Goal: Task Accomplishment & Management: Manage account settings

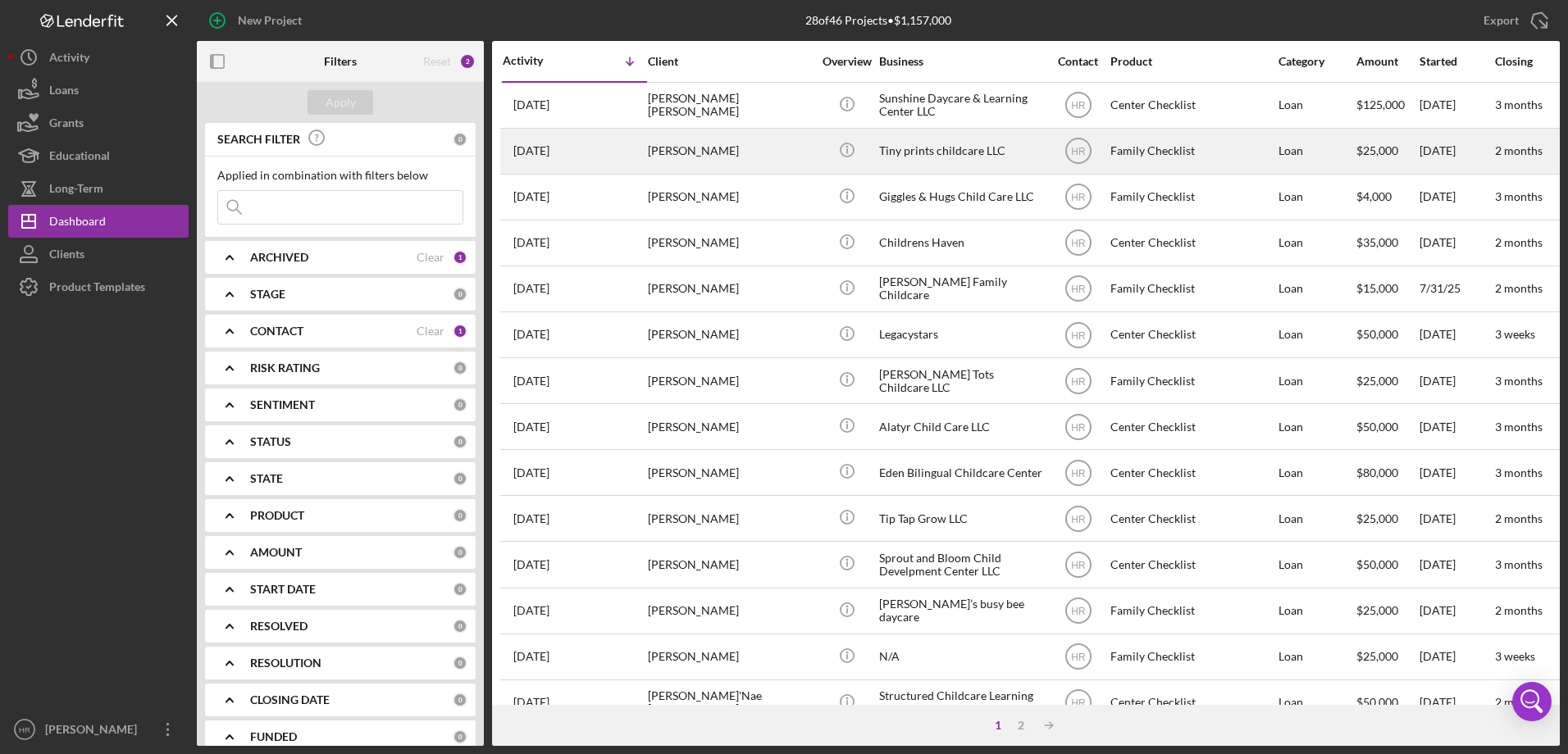
click at [761, 141] on div "[PERSON_NAME]" at bounding box center [729, 151] width 164 height 43
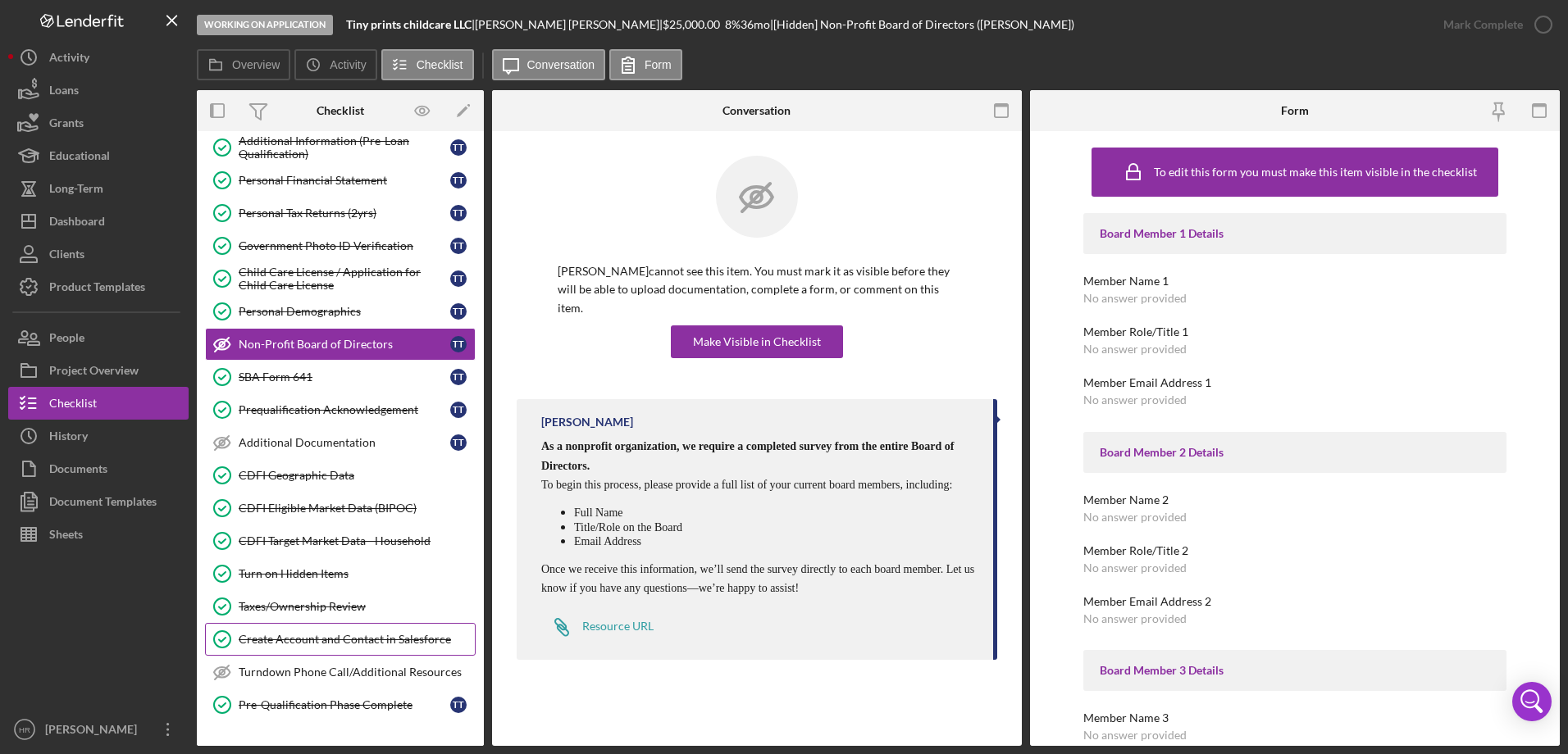
scroll to position [284, 0]
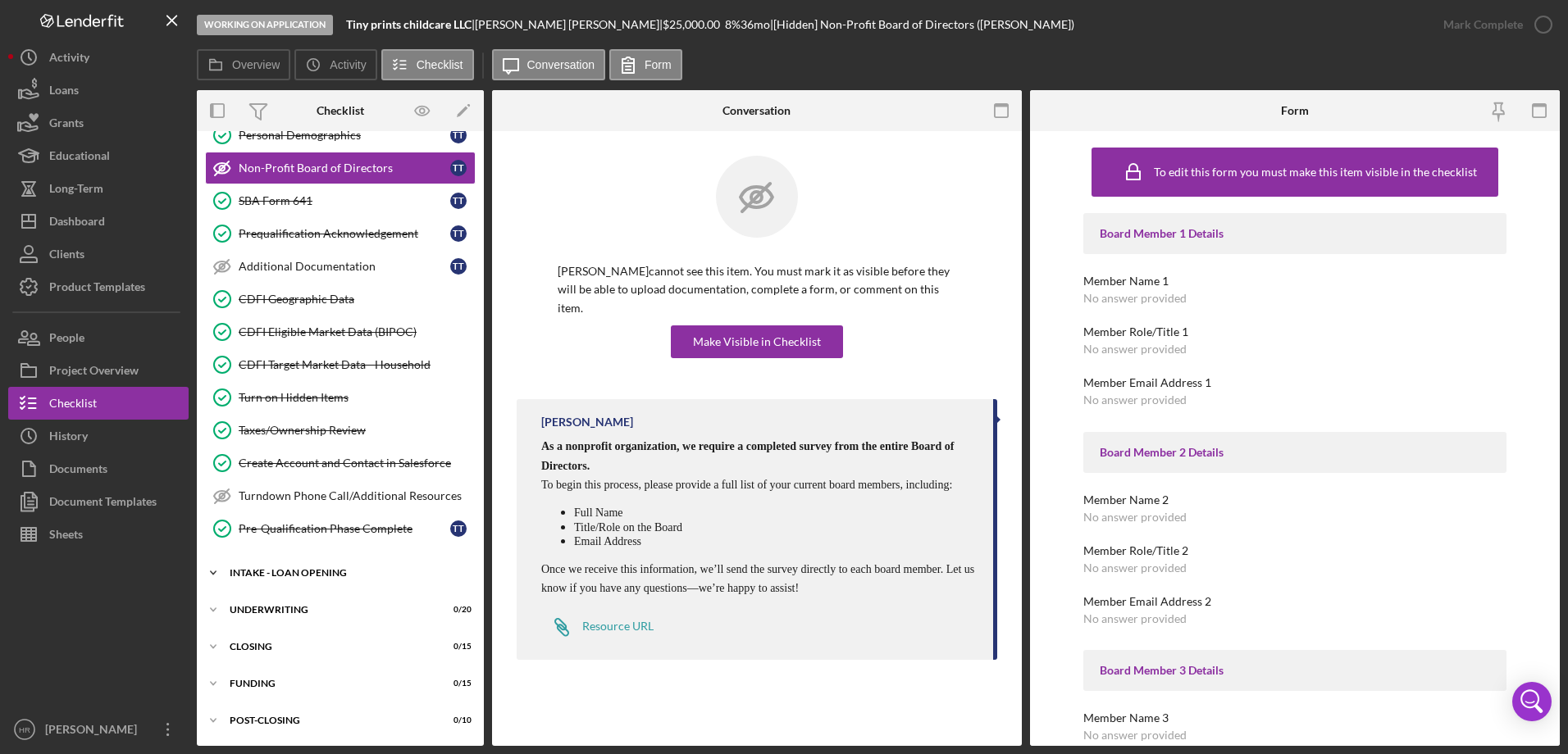
click at [304, 562] on div "Icon/Expander INTAKE - LOAN OPENING 17 / 47" at bounding box center [340, 573] width 287 height 32
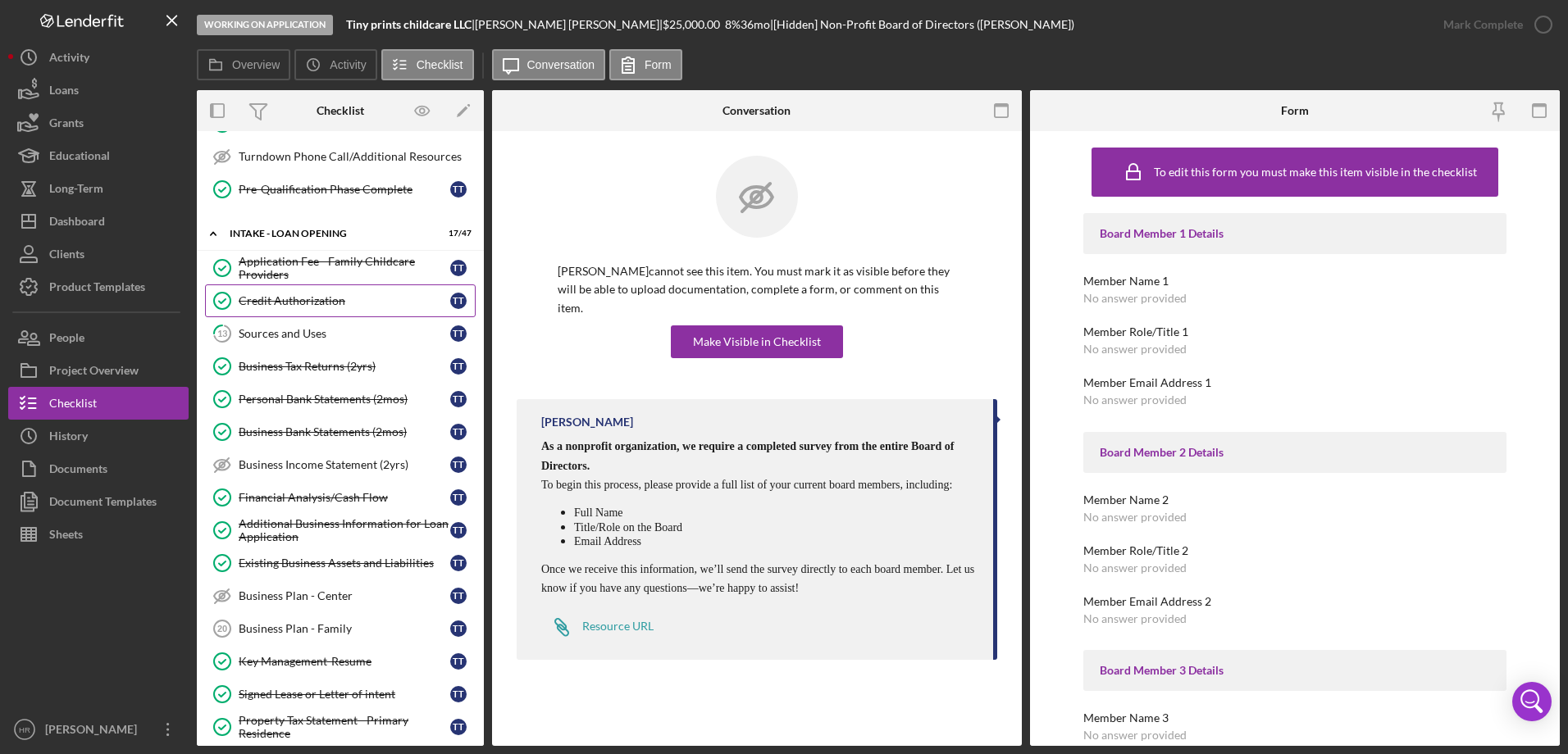
scroll to position [530, 0]
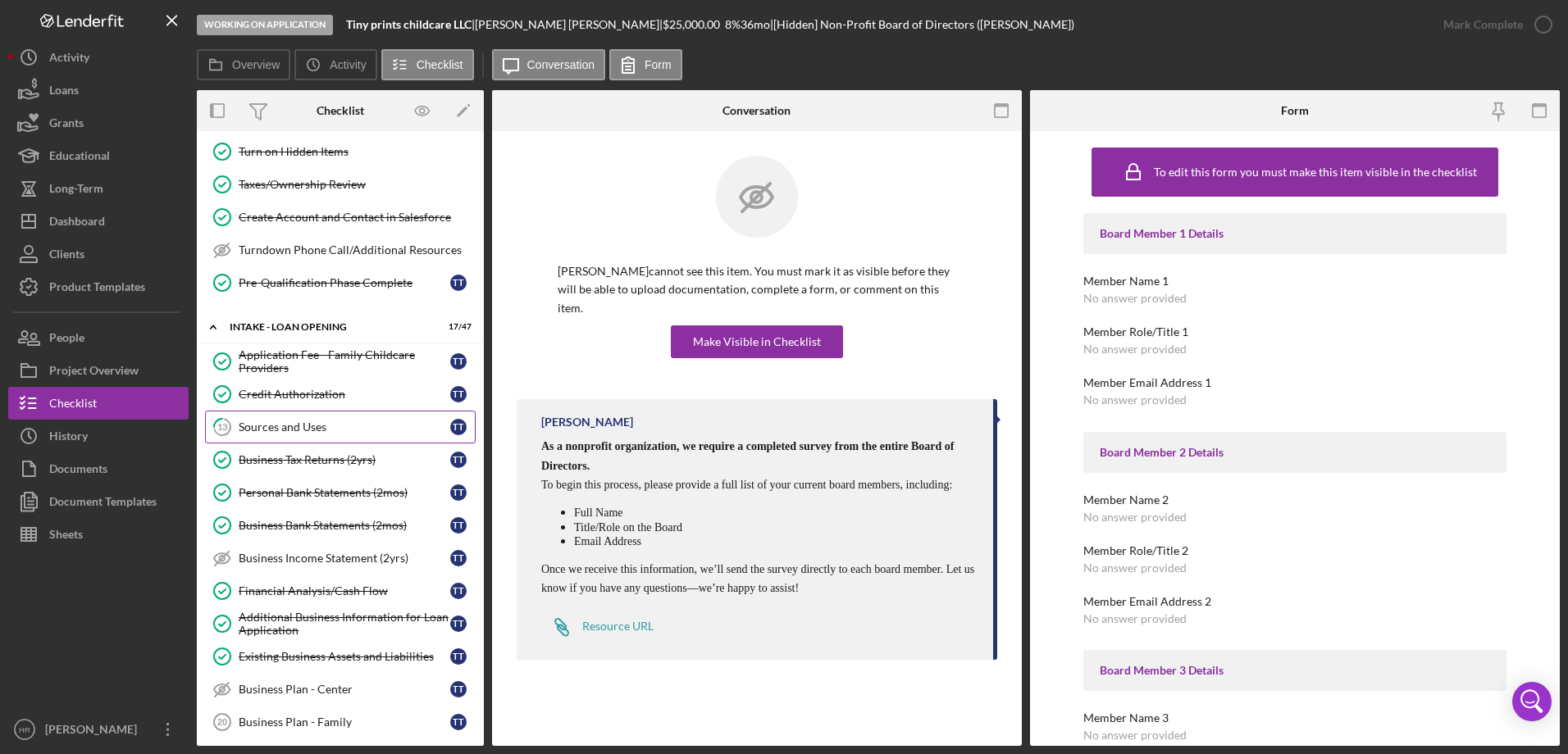
click at [300, 421] on div "Sources and Uses" at bounding box center [344, 427] width 211 height 13
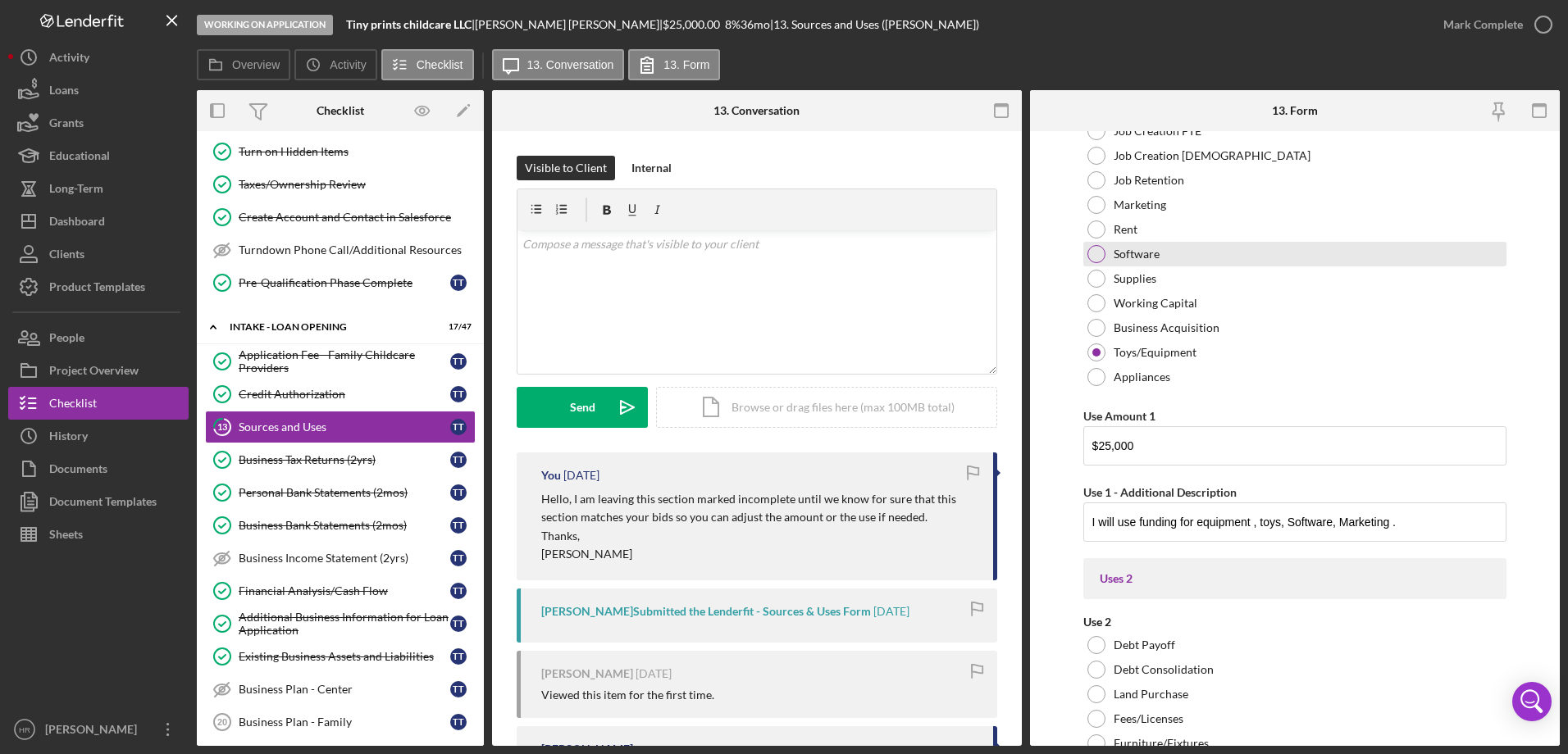
scroll to position [2377, 0]
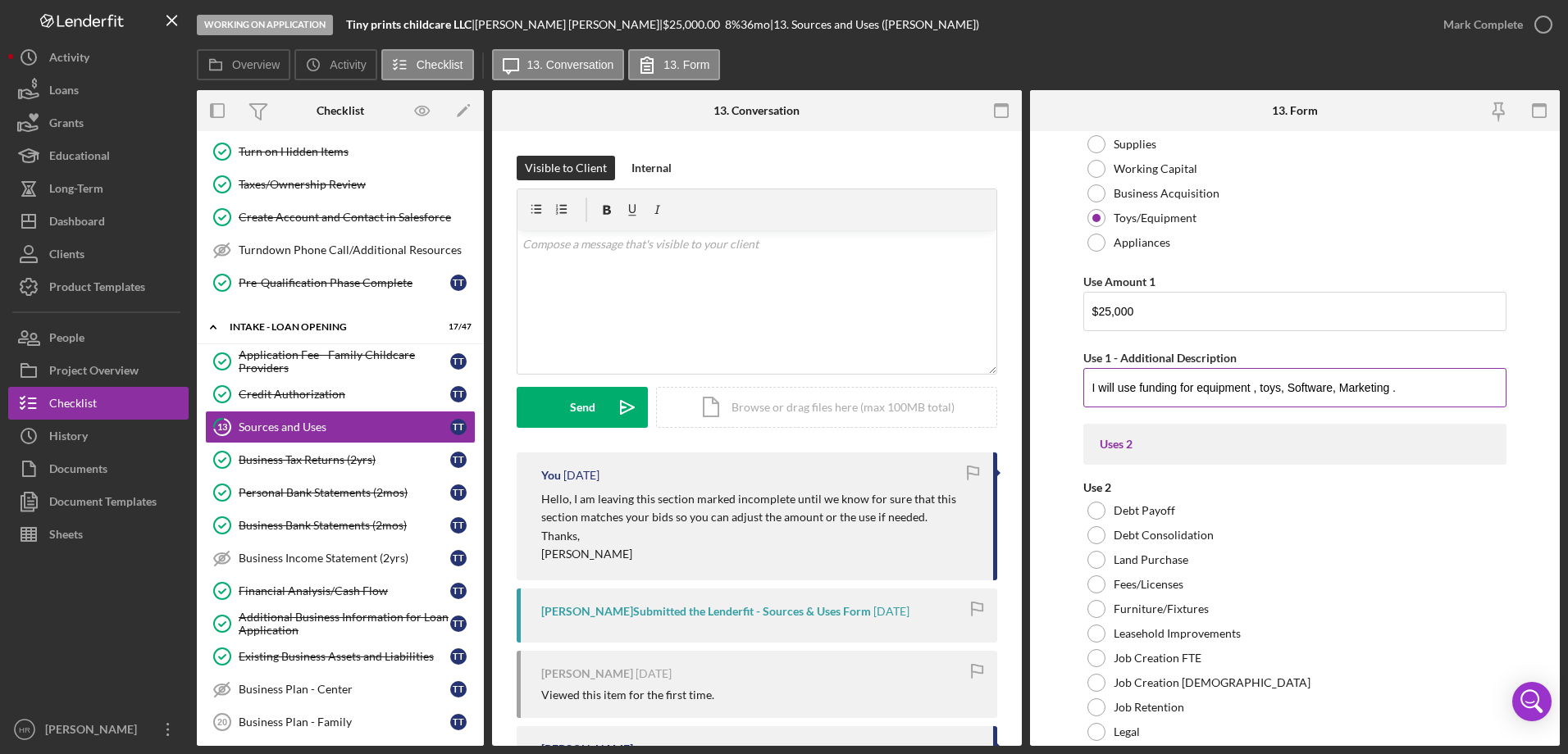
click at [1413, 389] on input "I will use funding for equipment , toys, Software, Marketing ." at bounding box center [1294, 388] width 424 height 39
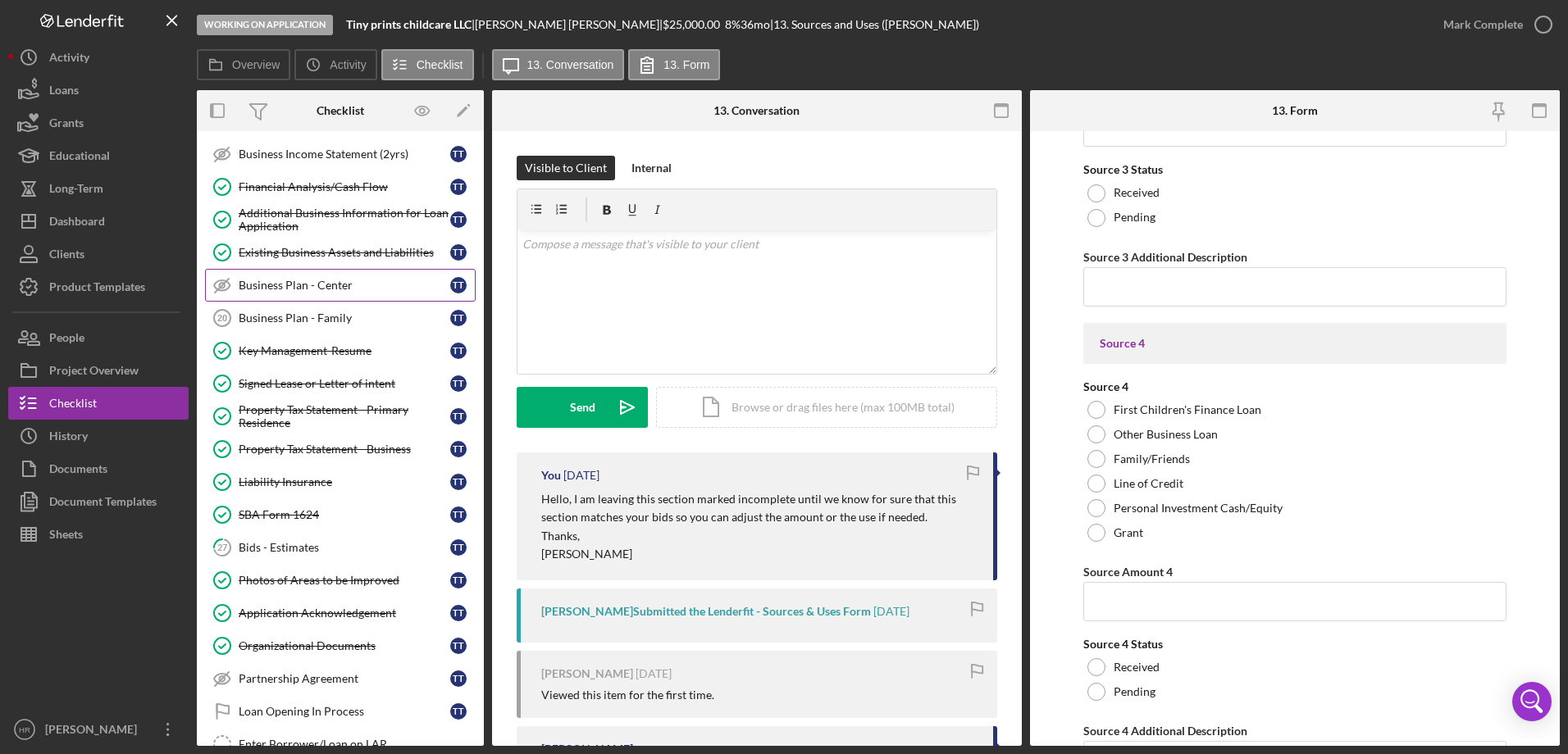
scroll to position [857, 0]
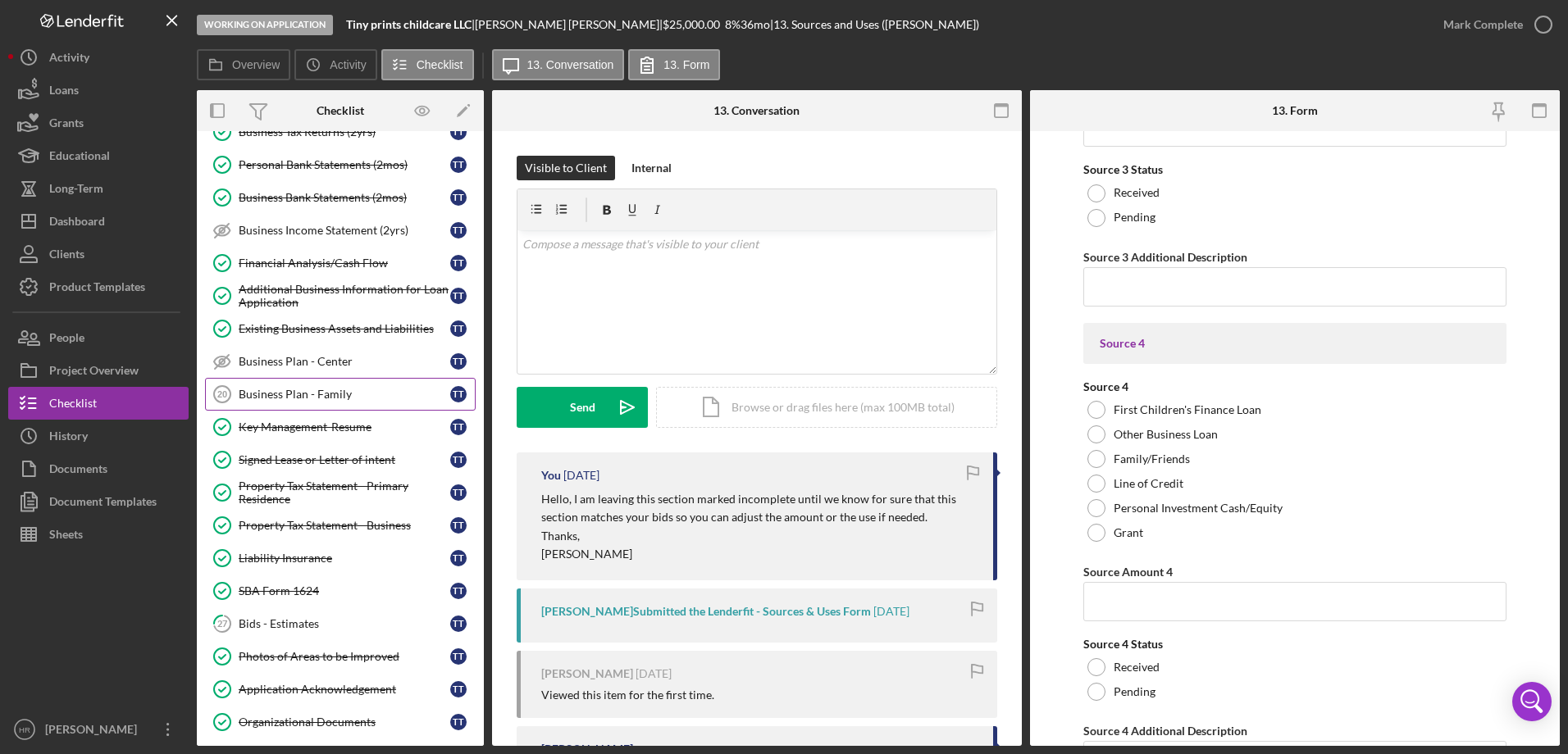
click at [282, 399] on div "Business Plan - Family" at bounding box center [344, 394] width 211 height 13
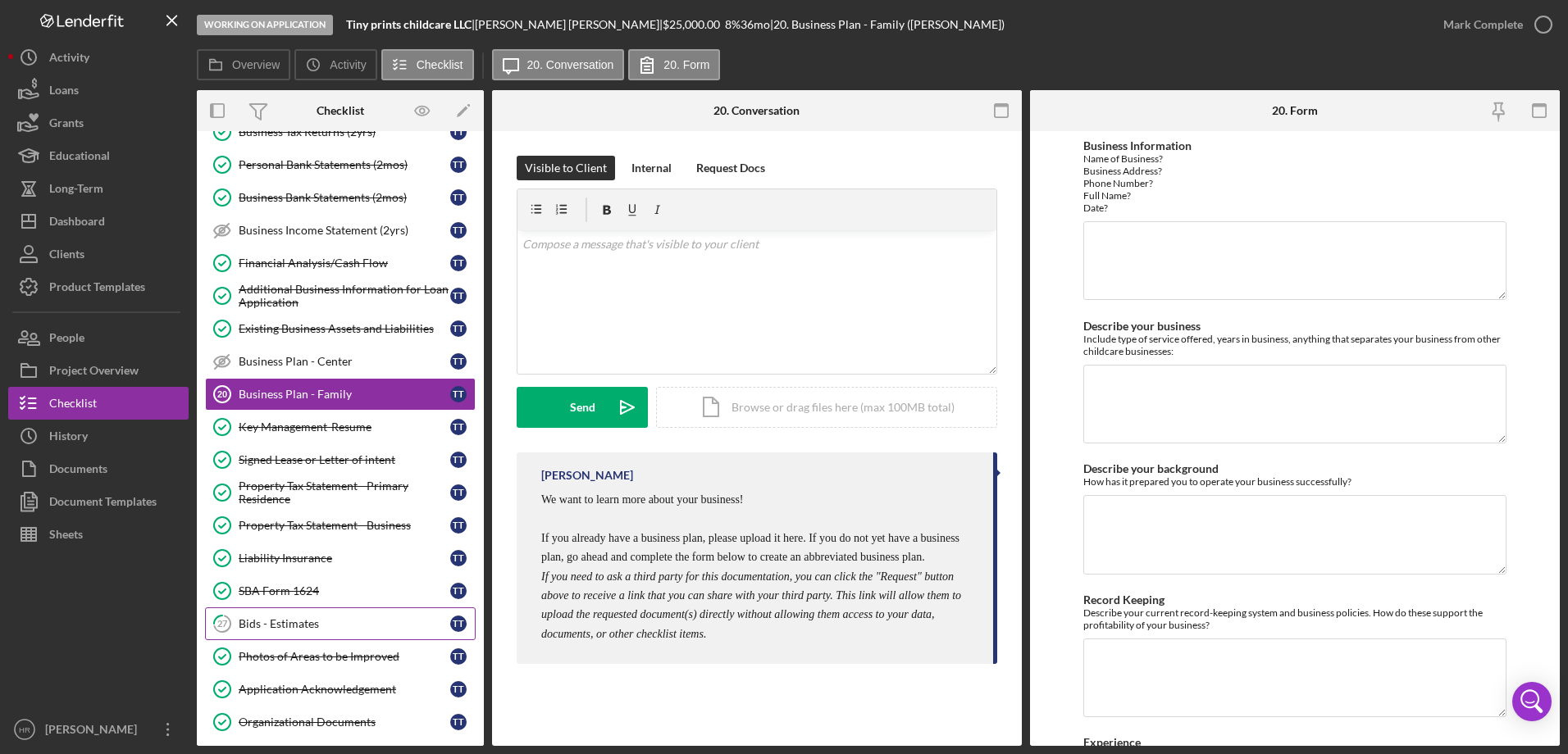
click at [289, 636] on link "27 Bids - Estimates T T" at bounding box center [340, 624] width 270 height 32
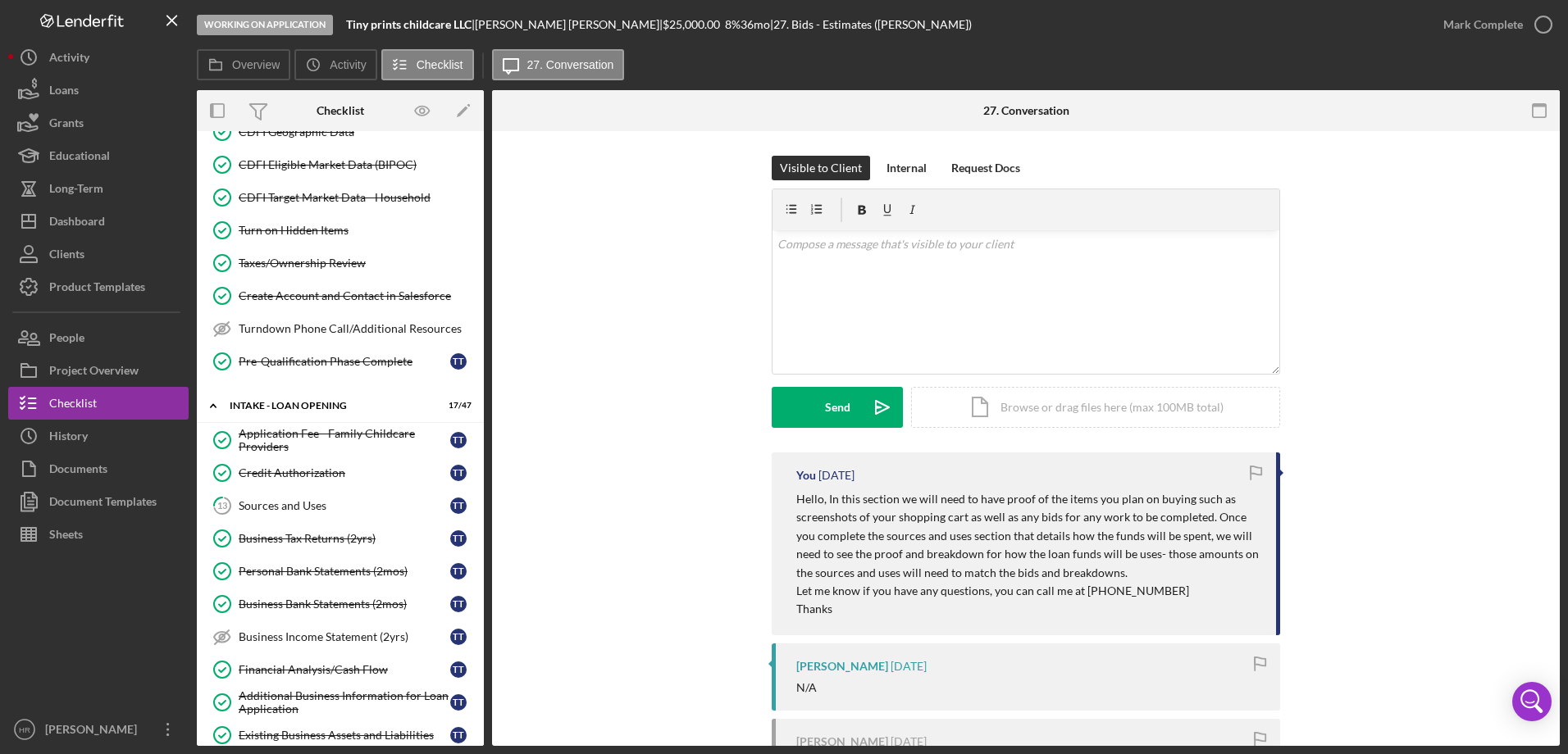
scroll to position [365, 0]
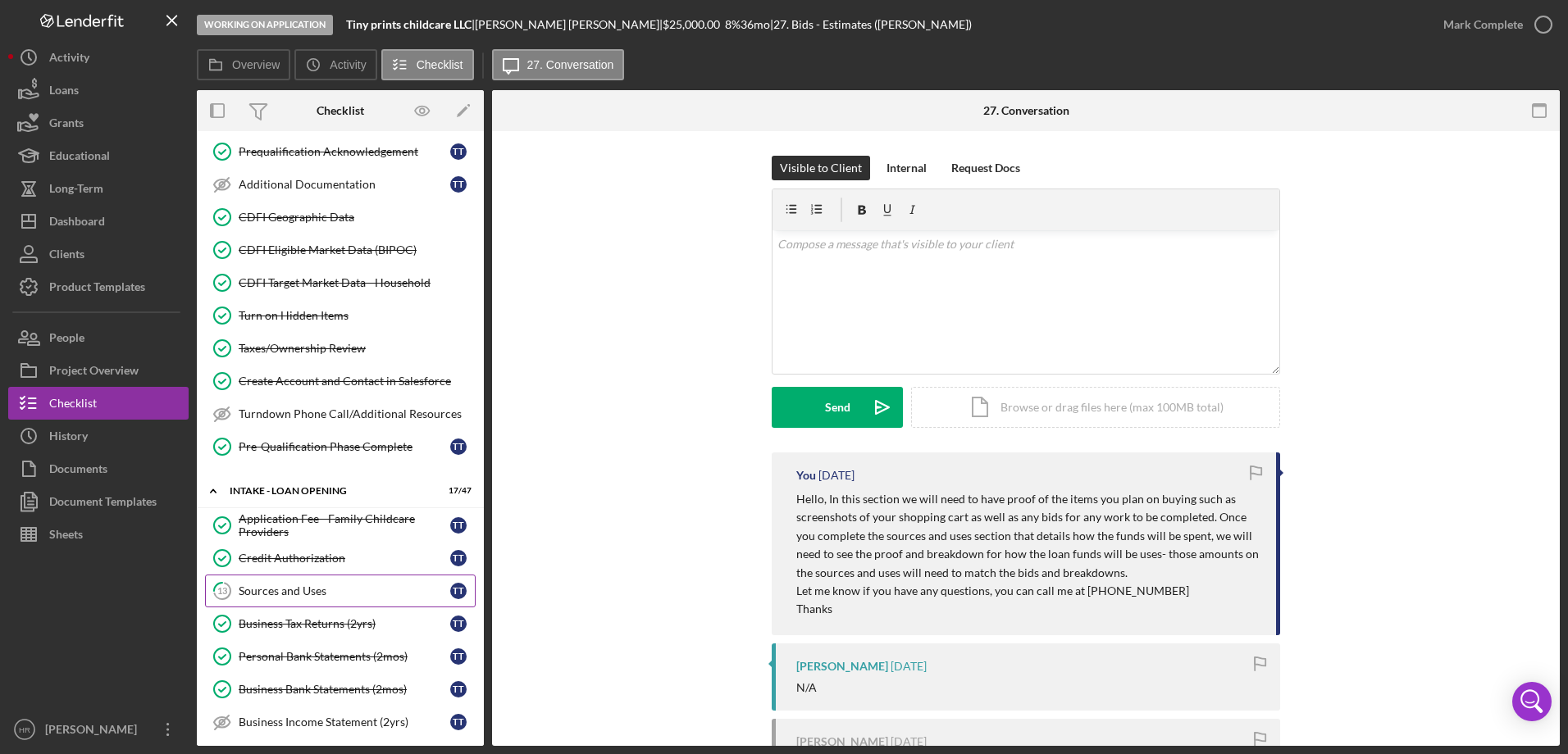
click at [306, 590] on div "Sources and Uses" at bounding box center [344, 590] width 211 height 13
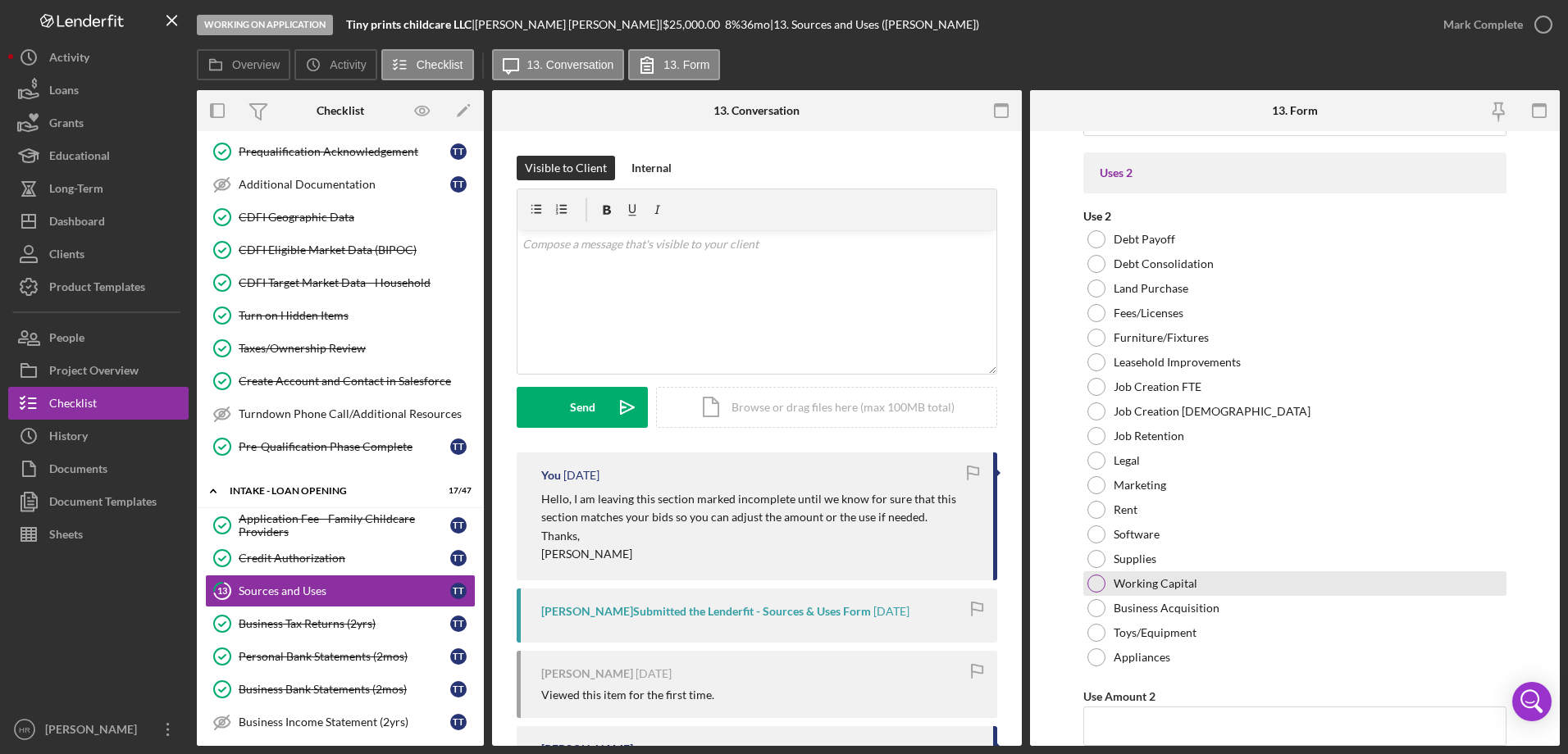
scroll to position [2705, 0]
